Goal: Transaction & Acquisition: Purchase product/service

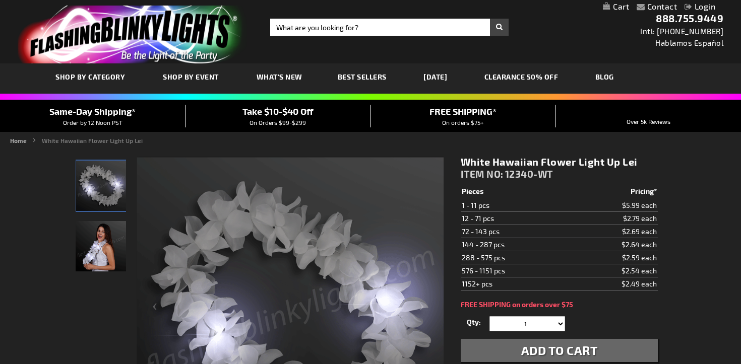
scroll to position [25, 0]
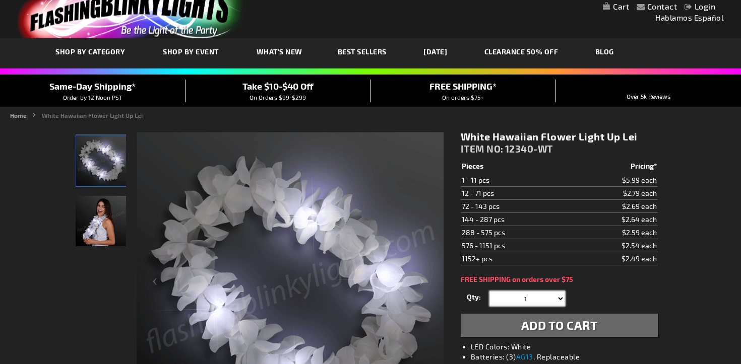
click at [530, 298] on select "1 2 3 4 5 6 7 8 9 10 11 12 24 36 48 60 72 84 96 108 120" at bounding box center [527, 298] width 76 height 15
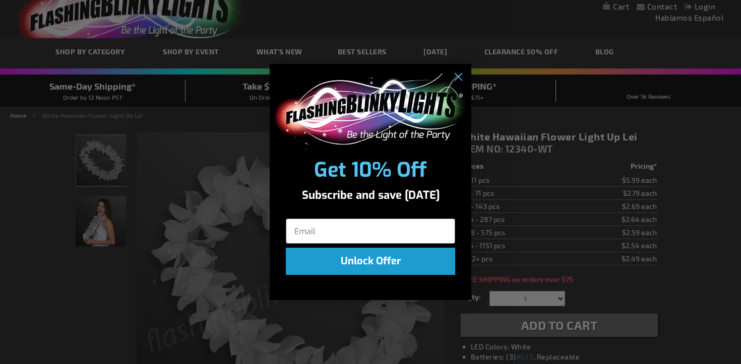
click at [530, 298] on div "Close dialog Get 10% Off Subscribe and save [DATE] Unlock Offer Submit" at bounding box center [370, 182] width 741 height 364
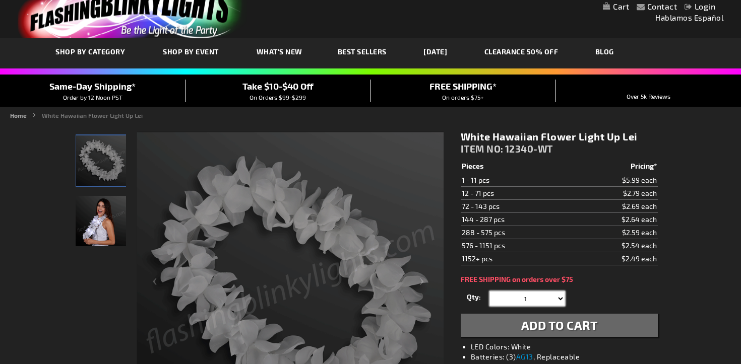
click at [529, 302] on select "1 2 3 4 5 6 7 8 9 10 11 12 24 36 48 60 72 84 96 108 120" at bounding box center [527, 298] width 76 height 15
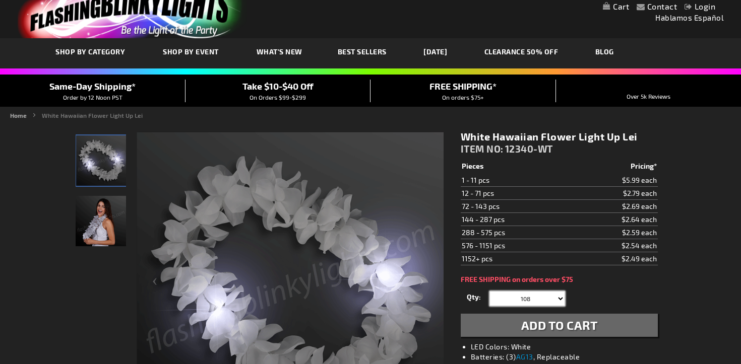
click at [489, 291] on select "1 2 3 4 5 6 7 8 9 10 11 12 24 36 48 60 72 84 96 108 120" at bounding box center [527, 298] width 76 height 15
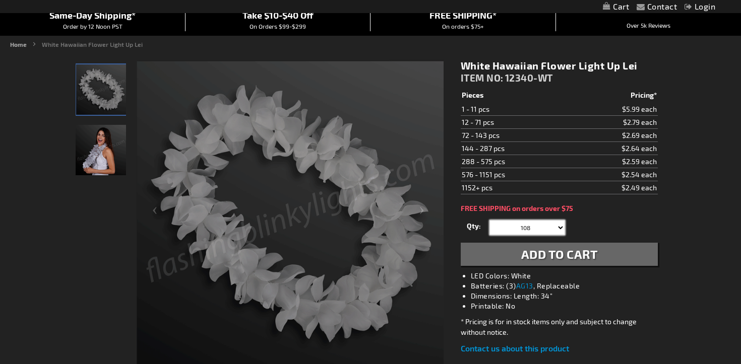
scroll to position [94, 0]
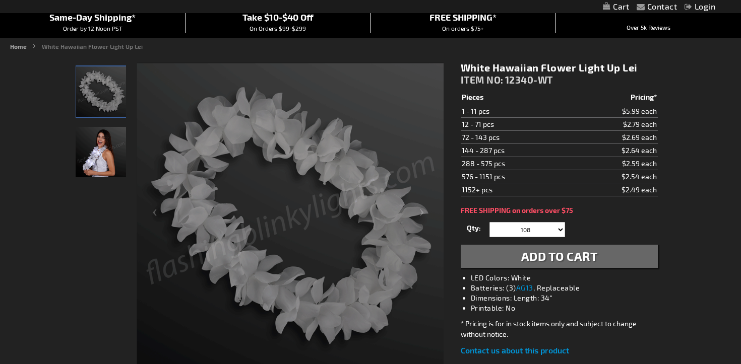
click at [554, 263] on span "Add to Cart" at bounding box center [559, 256] width 77 height 15
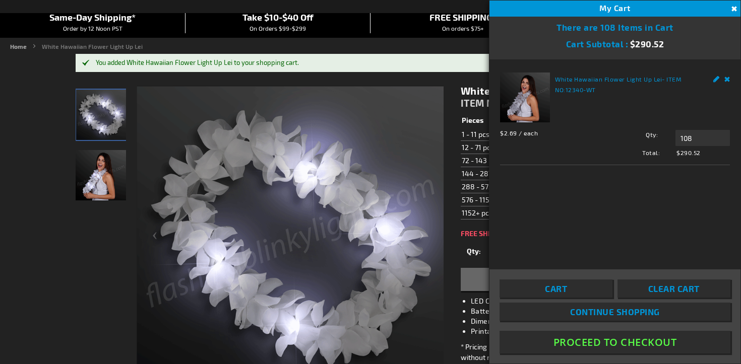
click at [461, 125] on th "Pieces" at bounding box center [515, 121] width 108 height 14
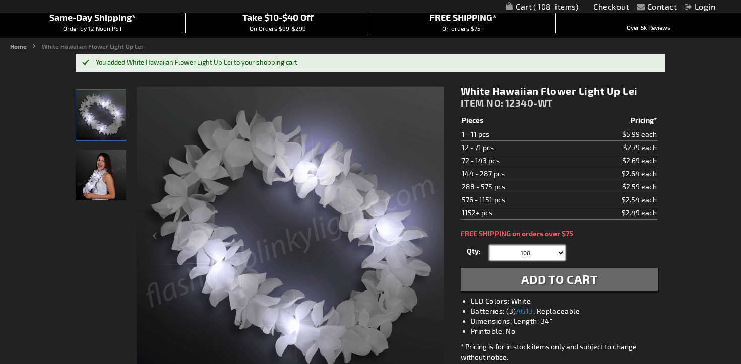
click at [544, 259] on select "1 2 3 4 5 6 7 8 9 10 11 12 24 36 48 60 72 84 96 108 120" at bounding box center [527, 252] width 76 height 15
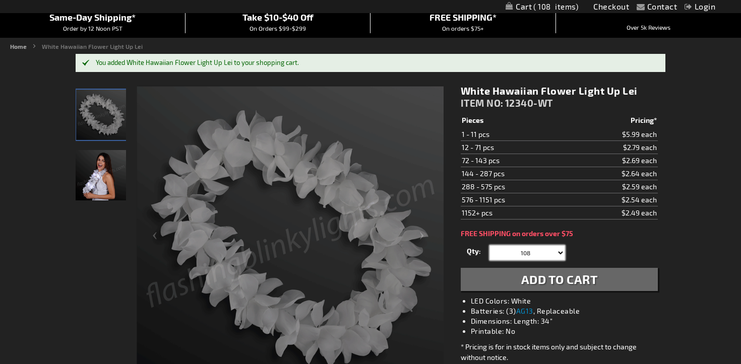
select select "60"
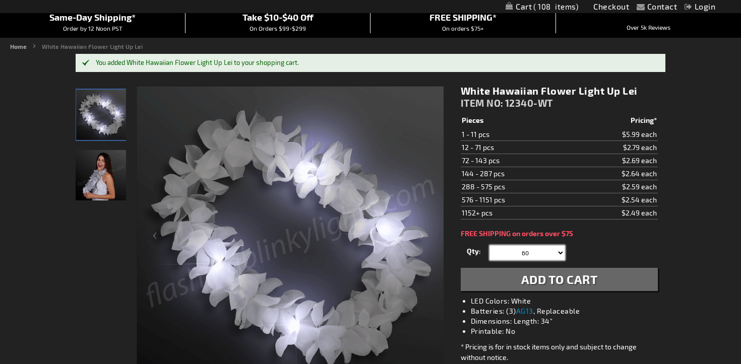
click at [489, 245] on select "1 2 3 4 5 6 7 8 9 10 11 12 24 36 48 60 72 84 96 108 120" at bounding box center [527, 252] width 76 height 15
click at [522, 278] on span "Add to Cart" at bounding box center [559, 279] width 77 height 15
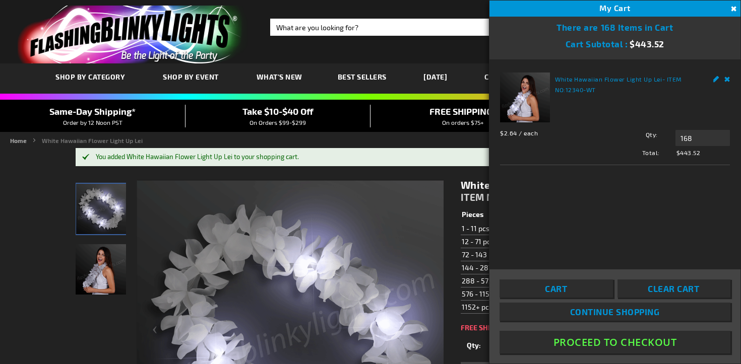
scroll to position [21, 0]
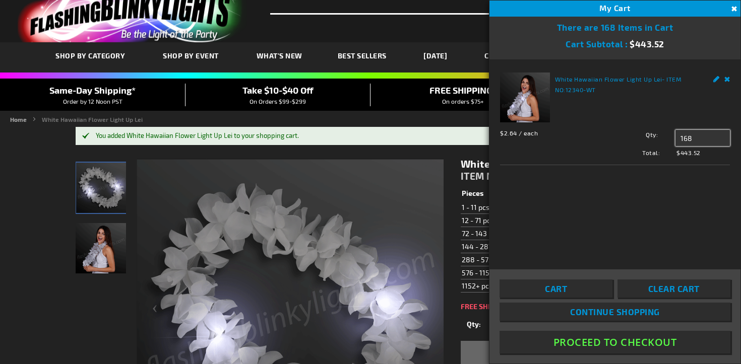
click at [692, 141] on input "168" at bounding box center [702, 138] width 54 height 16
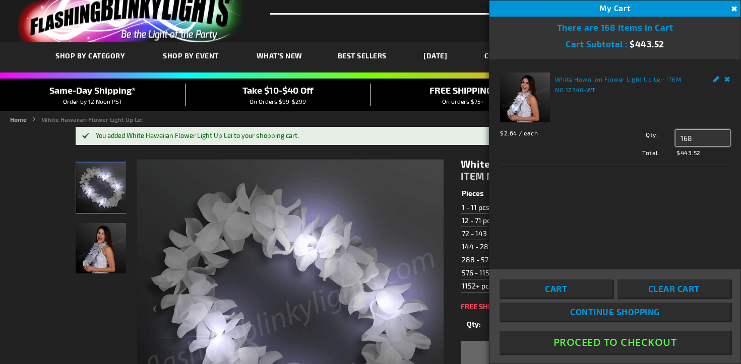
click at [692, 141] on input "168" at bounding box center [702, 138] width 54 height 16
type input "68"
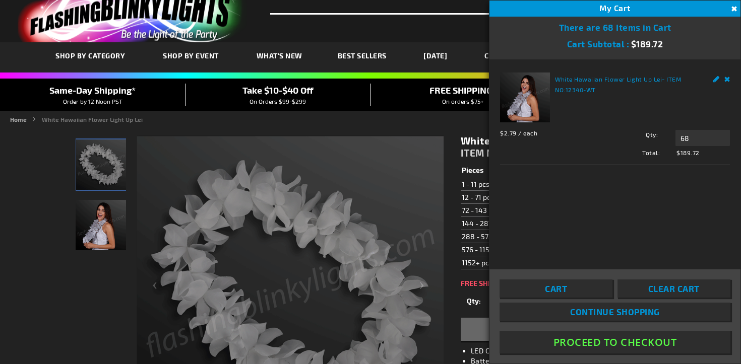
click at [460, 124] on div "Home White Hawaiian Flower Light Up Lei" at bounding box center [370, 121] width 741 height 12
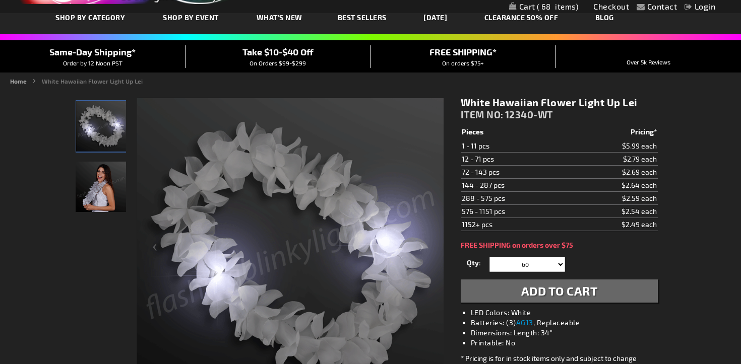
scroll to position [0, 0]
